Goal: Task Accomplishment & Management: Use online tool/utility

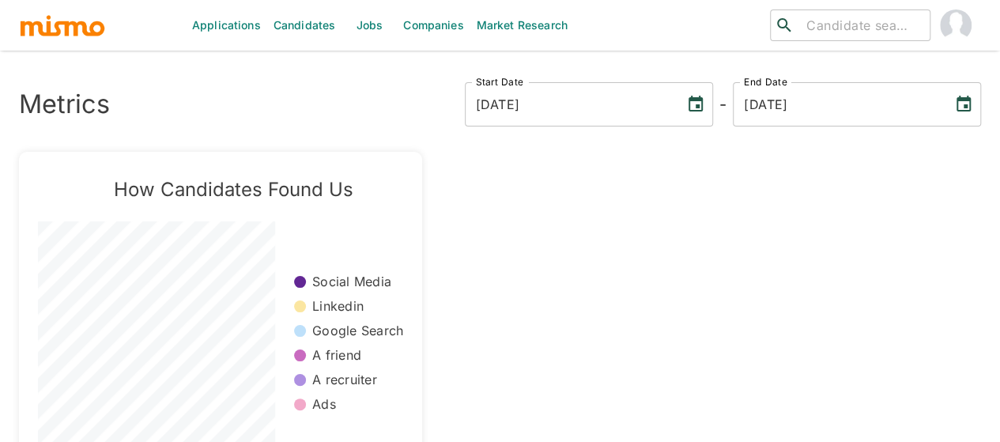
click at [356, 32] on link "Jobs" at bounding box center [368, 25] width 55 height 51
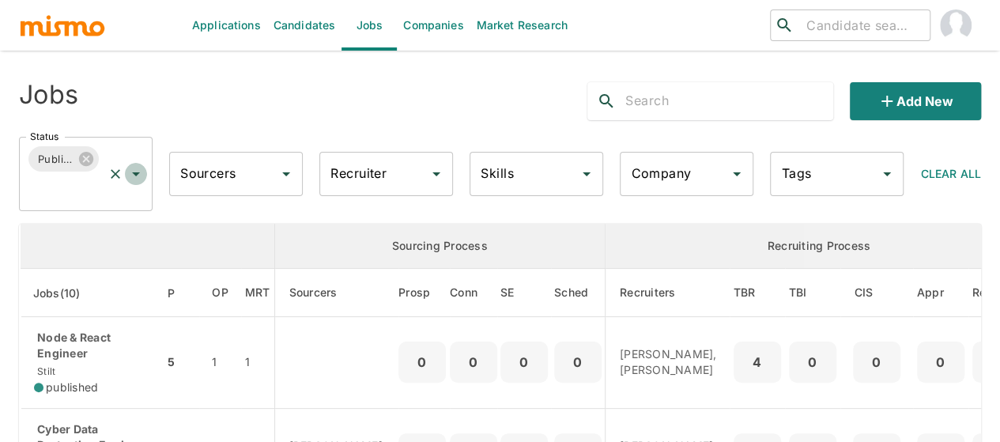
click at [139, 173] on icon "Open" at bounding box center [135, 173] width 19 height 19
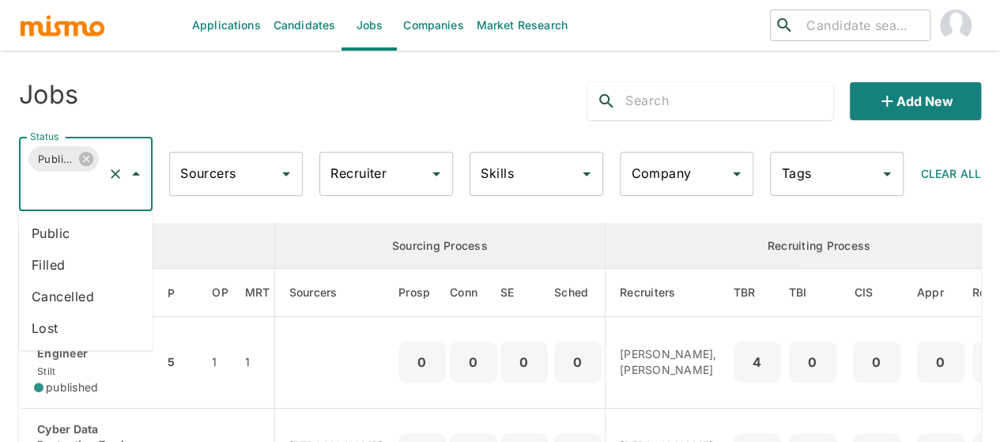
click at [31, 224] on li "Public" at bounding box center [86, 233] width 134 height 32
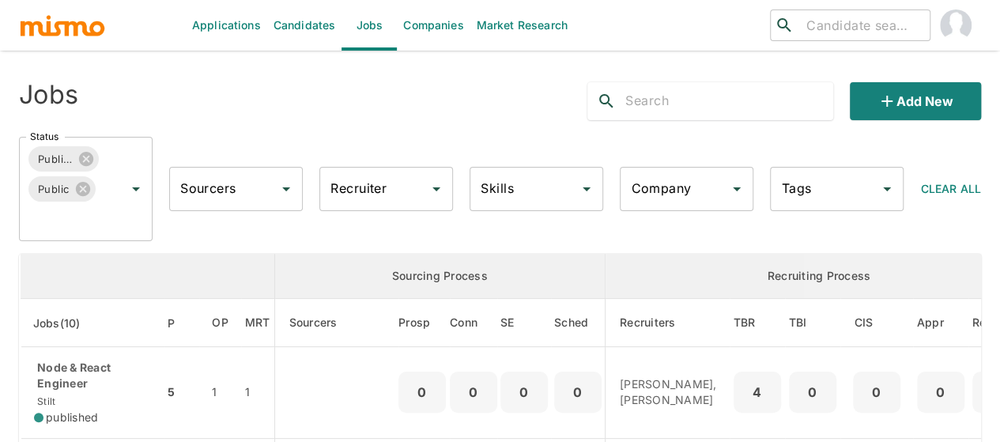
drag, startPoint x: 354, startPoint y: 197, endPoint x: 365, endPoint y: 189, distance: 13.6
click at [365, 189] on div "Recruiter Recruiter" at bounding box center [386, 189] width 134 height 44
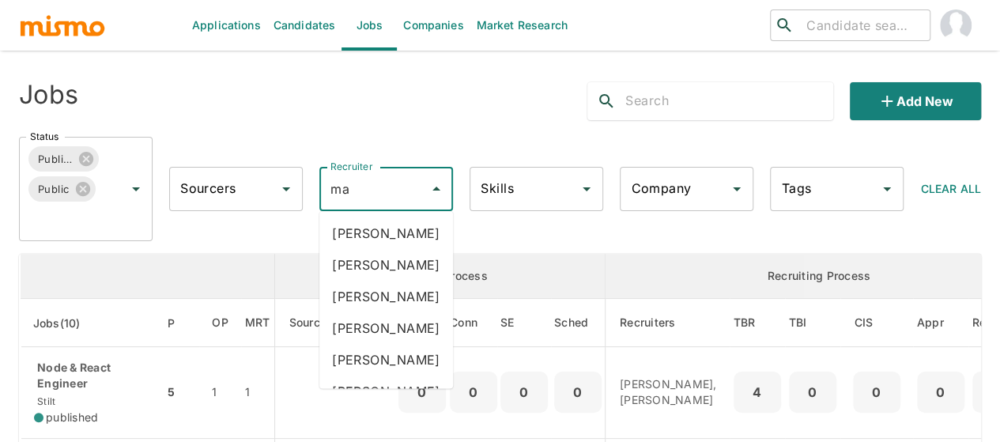
type input "mai"
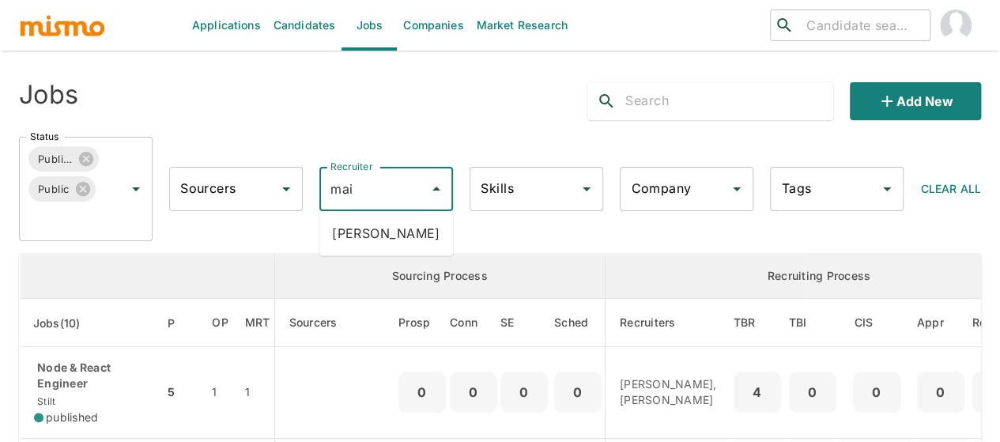
click at [369, 241] on li "[PERSON_NAME]" at bounding box center [386, 233] width 134 height 32
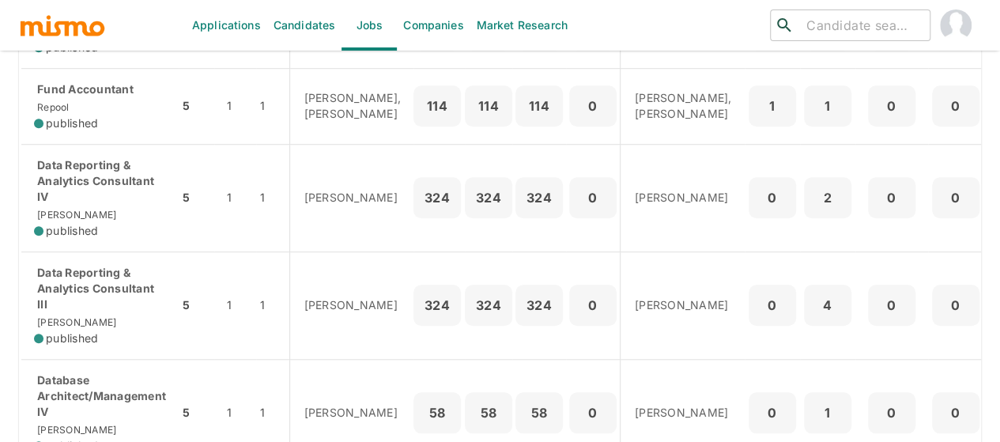
scroll to position [632, 0]
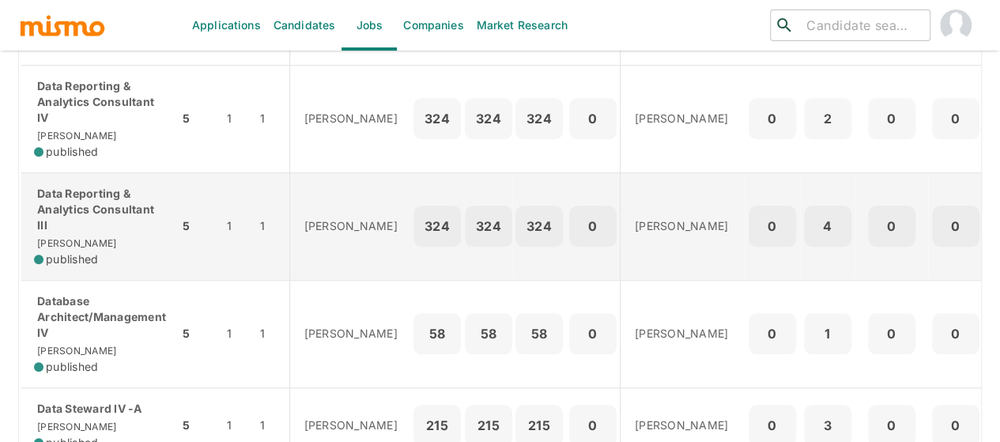
click at [73, 232] on p "Data Reporting & Analytics Consultant III" at bounding box center [100, 209] width 132 height 47
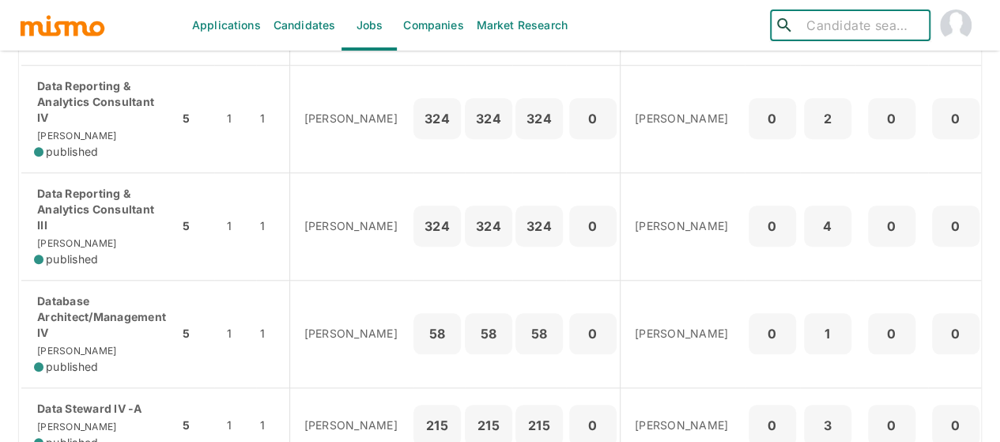
click at [813, 26] on input "search" at bounding box center [861, 25] width 123 height 22
drag, startPoint x: 872, startPoint y: 35, endPoint x: 792, endPoint y: 26, distance: 80.3
click at [792, 26] on div "​ [PERSON_NAME] sua ​" at bounding box center [850, 25] width 160 height 32
type input "[PERSON_NAME]"
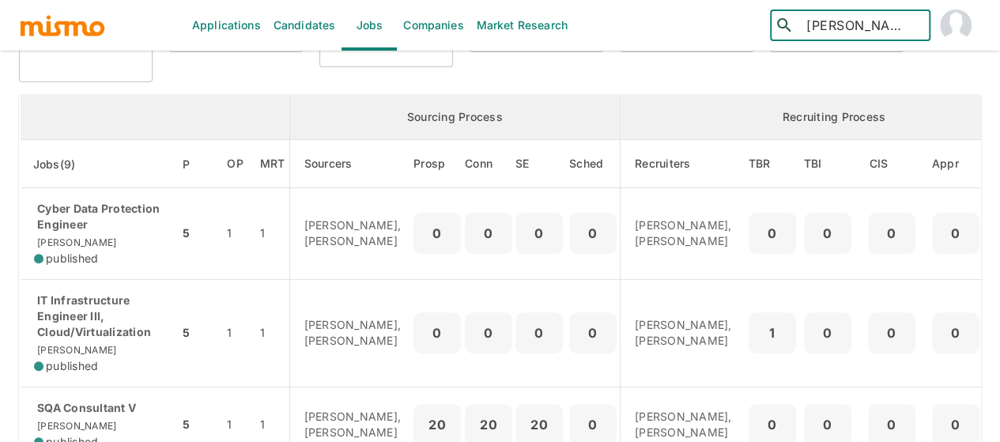
scroll to position [0, 0]
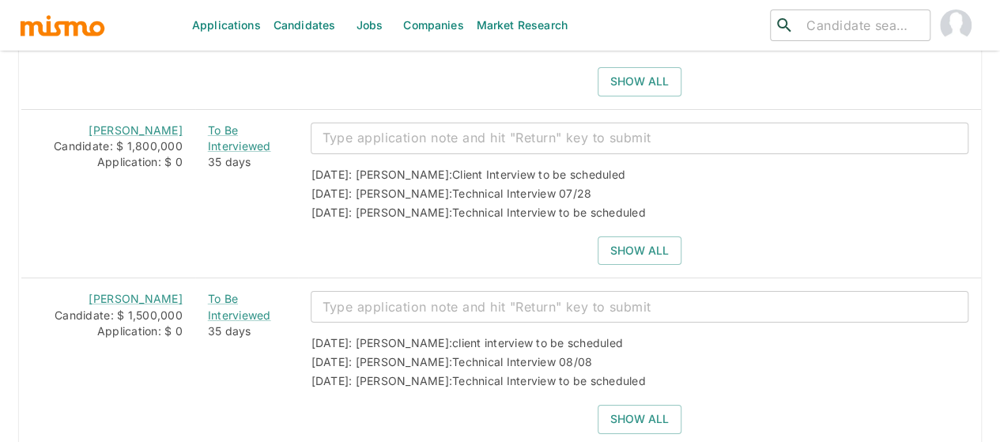
scroll to position [2848, 0]
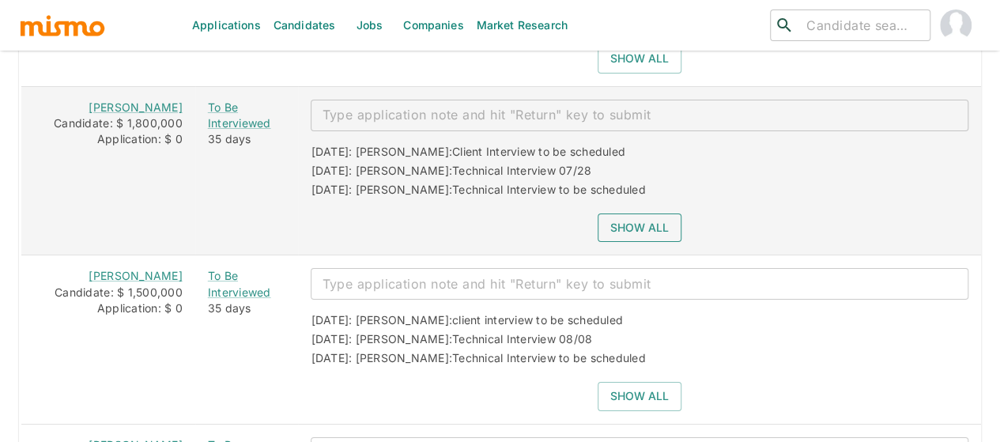
click at [621, 213] on button "Show all" at bounding box center [640, 227] width 84 height 29
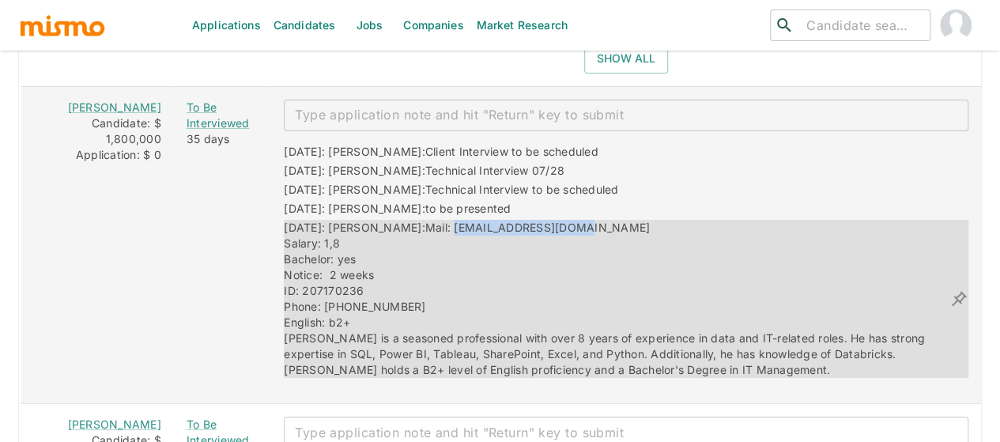
drag, startPoint x: 541, startPoint y: 202, endPoint x: 403, endPoint y: 198, distance: 137.6
click at [403, 220] on div "07/11/2025: Kaiser: Mail: andrew12av@gmail.com Salary: 1,8 Bachelor: yes Notice…" at bounding box center [617, 299] width 666 height 158
copy span "andrew12av@gmail.com"
